Goal: Task Accomplishment & Management: Manage account settings

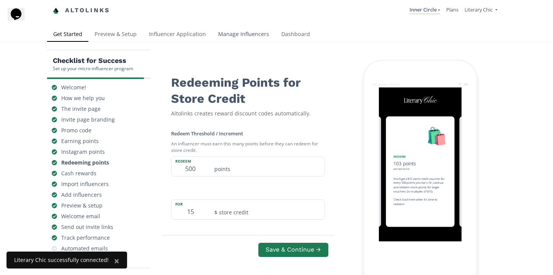
click at [237, 32] on link "Manage Influencers" at bounding box center [243, 34] width 63 height 15
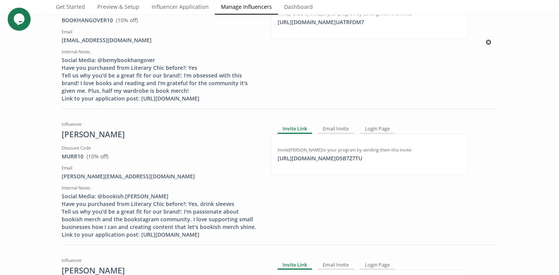
scroll to position [528, 0]
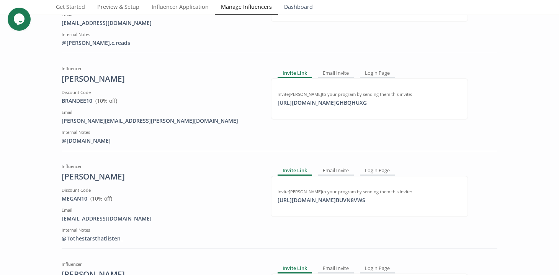
click at [289, 4] on link "Dashboard" at bounding box center [298, 7] width 41 height 15
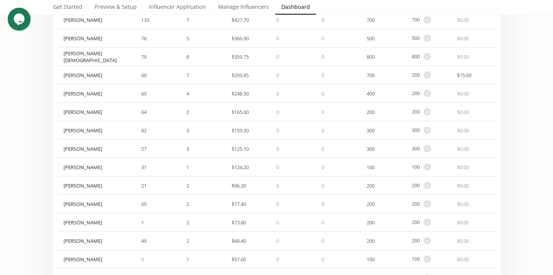
scroll to position [196, 0]
click at [428, 128] on span "+" at bounding box center [427, 128] width 7 height 7
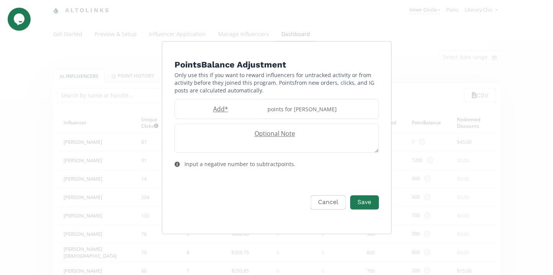
scroll to position [0, 0]
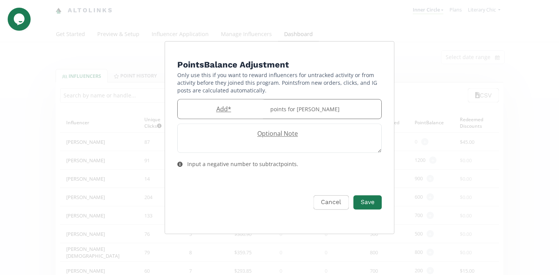
click at [288, 106] on div "points for [PERSON_NAME]" at bounding box center [324, 109] width 116 height 20
type input "100"
click at [330, 61] on h4 "Points Balance Adjustment" at bounding box center [279, 64] width 204 height 13
click at [366, 203] on button "Save" at bounding box center [367, 202] width 31 height 16
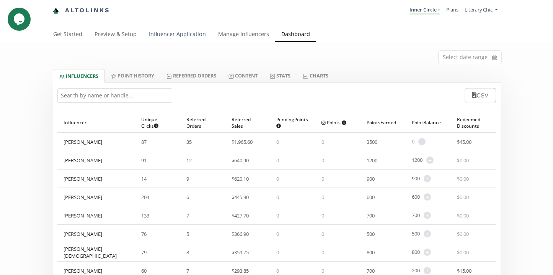
click at [170, 36] on link "Influencer Application" at bounding box center [177, 34] width 69 height 15
